Goal: Task Accomplishment & Management: Use online tool/utility

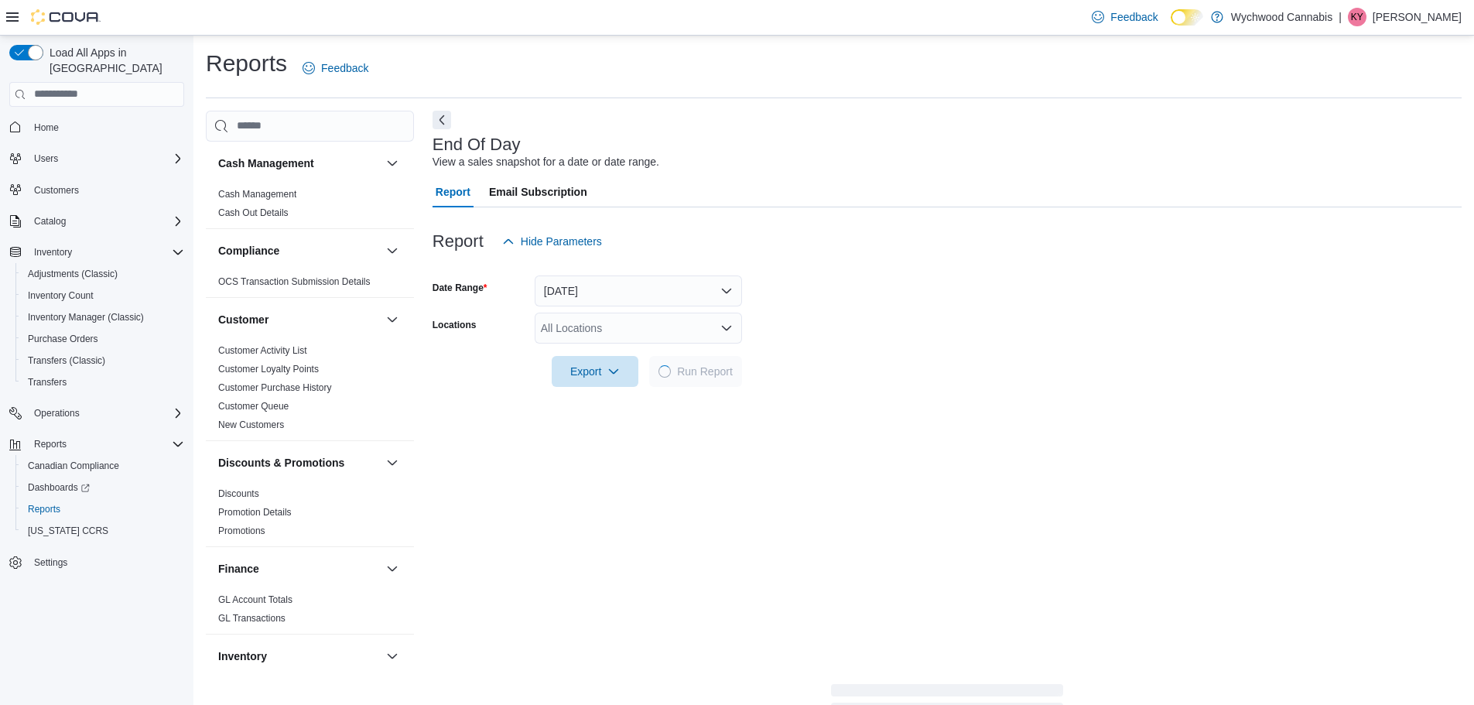
scroll to position [131, 0]
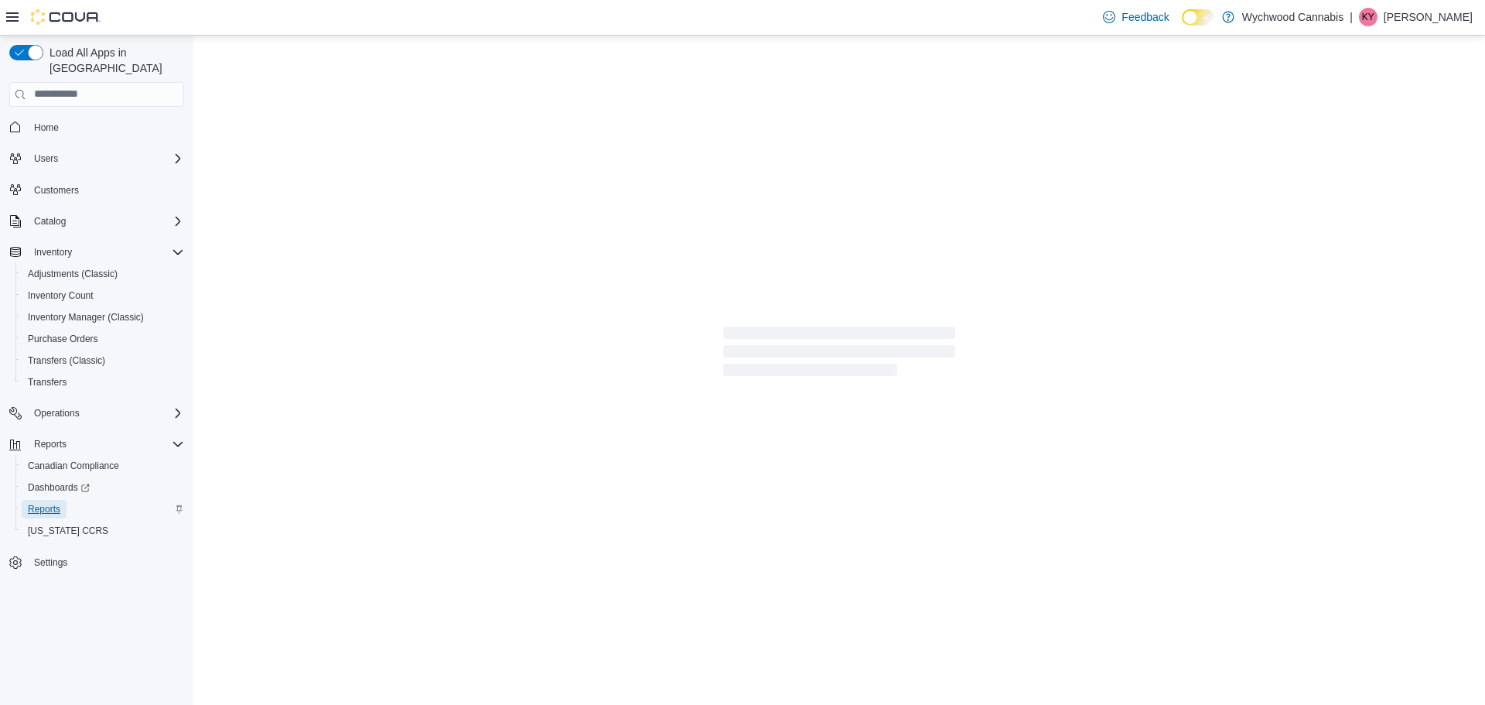
click at [39, 503] on span "Reports" at bounding box center [44, 509] width 32 height 12
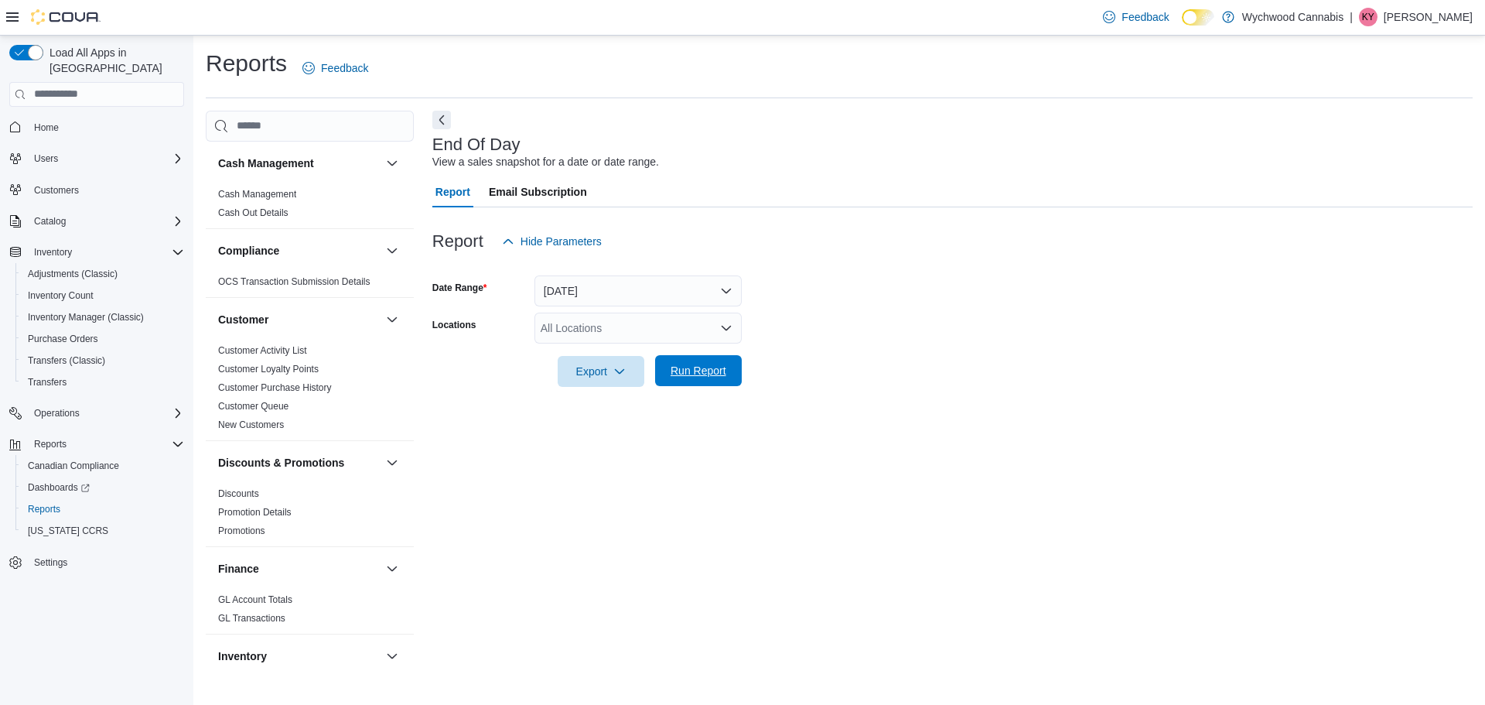
click at [690, 371] on span "Run Report" at bounding box center [699, 370] width 56 height 15
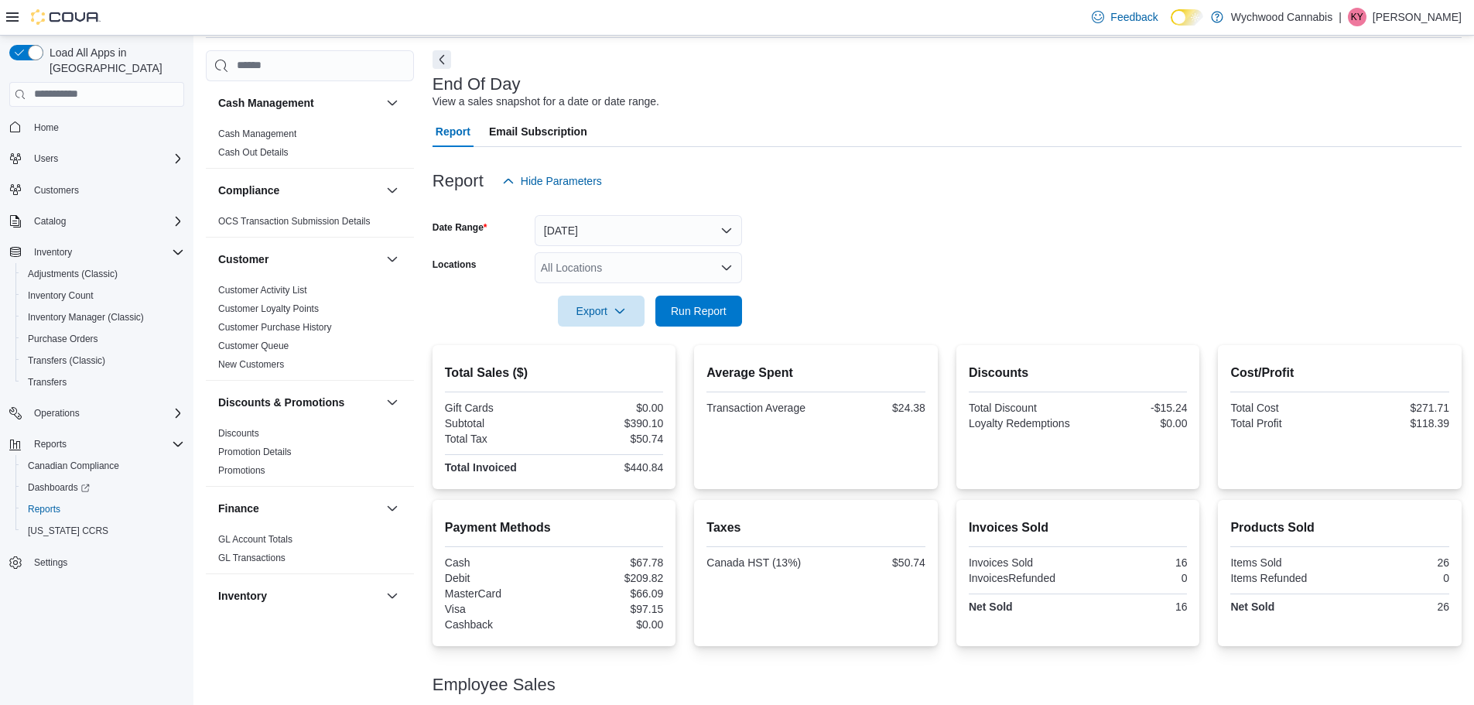
scroll to position [131, 0]
